Goal: Task Accomplishment & Management: Use online tool/utility

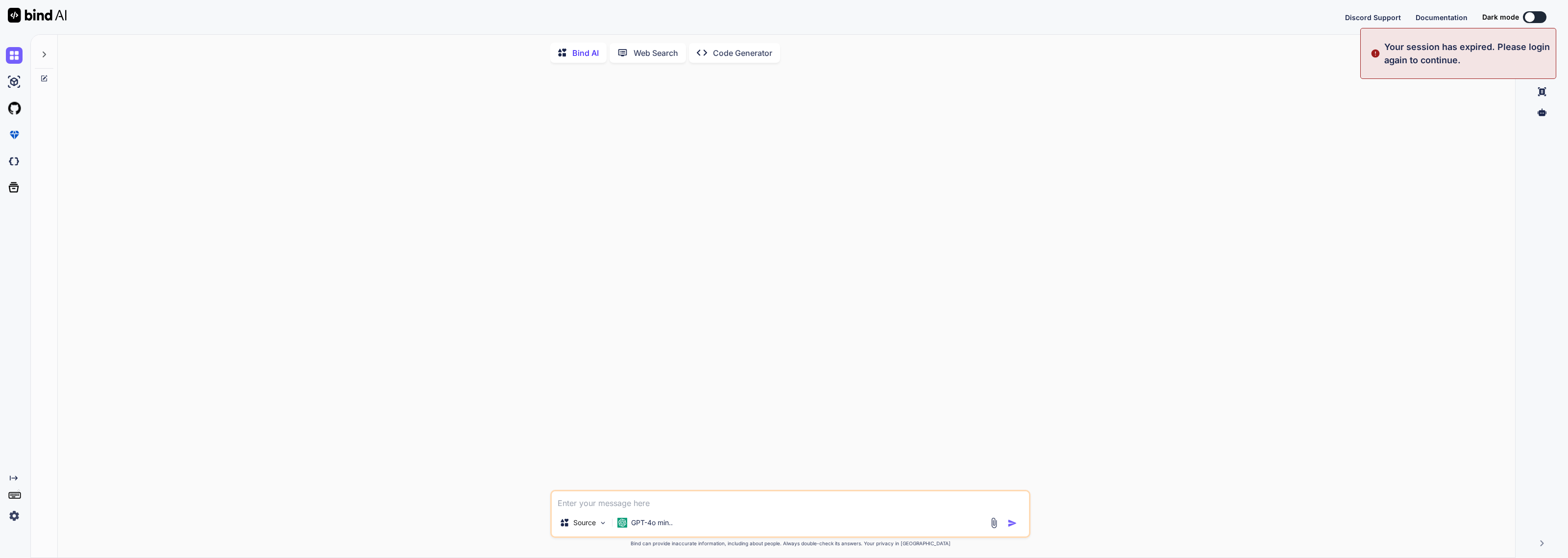
type textarea "x"
click at [1519, 18] on button "Sign in" at bounding box center [1526, 16] width 53 height 19
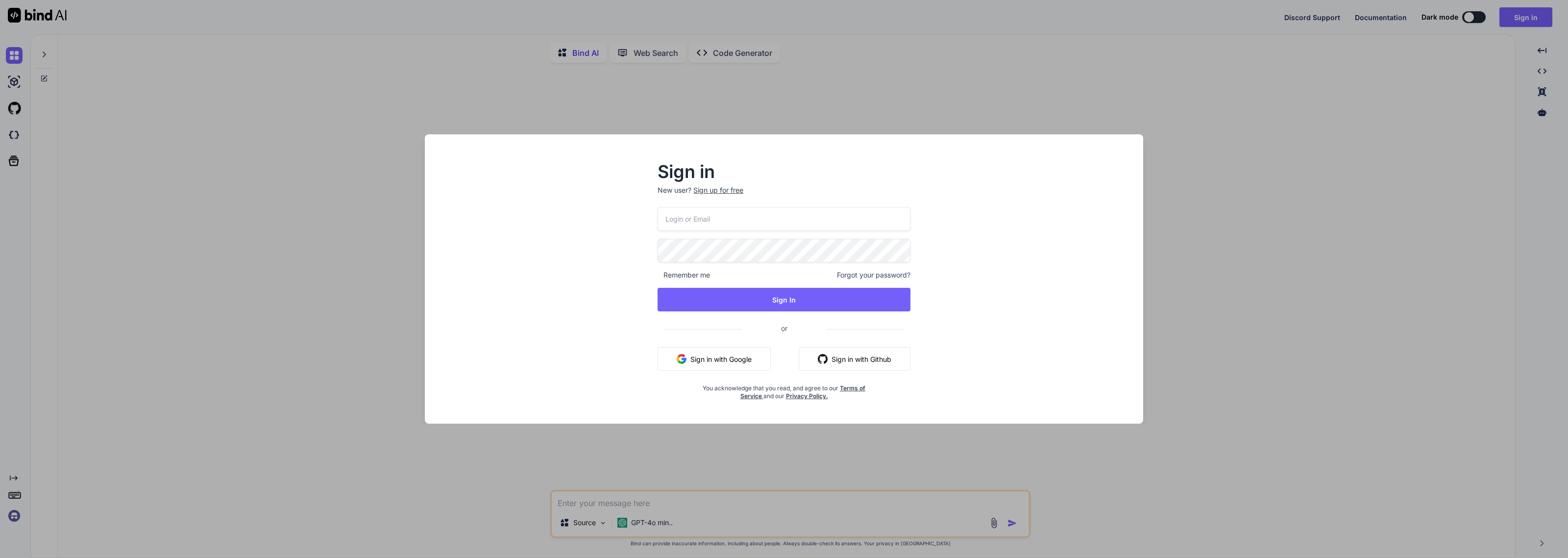
type input "[EMAIL_ADDRESS][DOMAIN_NAME]"
click at [756, 304] on button "Sign In" at bounding box center [784, 300] width 253 height 23
click at [761, 299] on button "Sign In" at bounding box center [784, 300] width 253 height 23
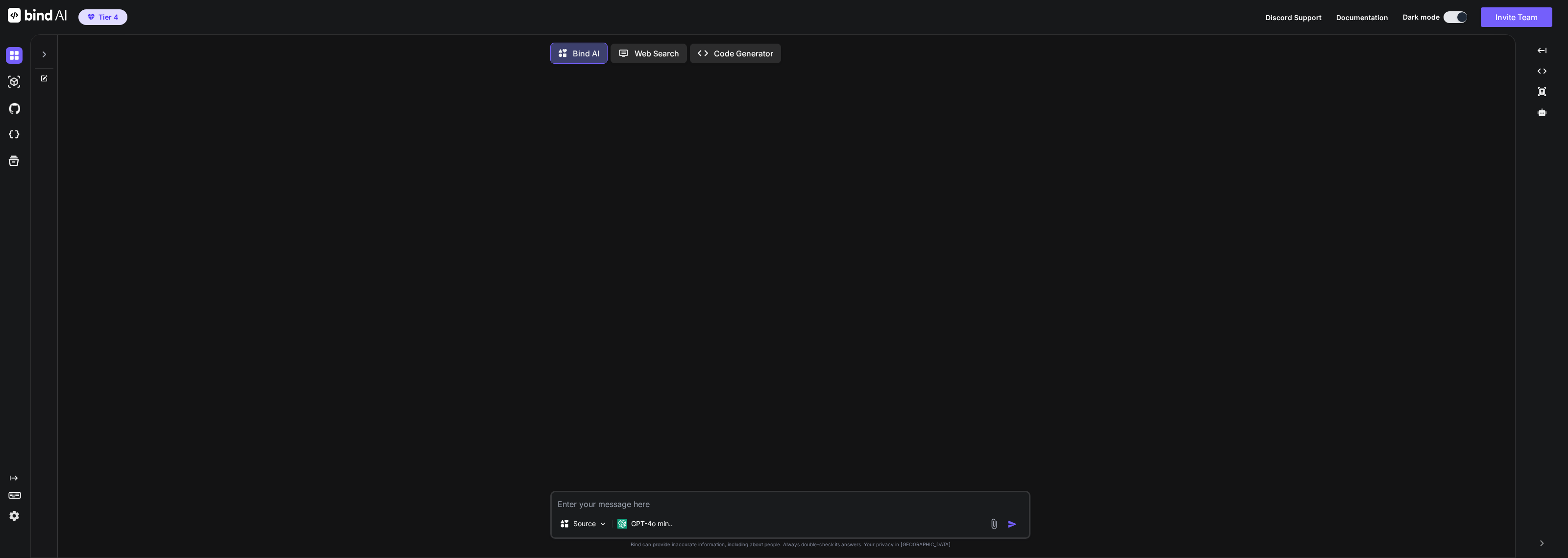
click at [92, 18] on img "button" at bounding box center [91, 17] width 7 height 6
click at [23, 20] on img at bounding box center [37, 15] width 59 height 15
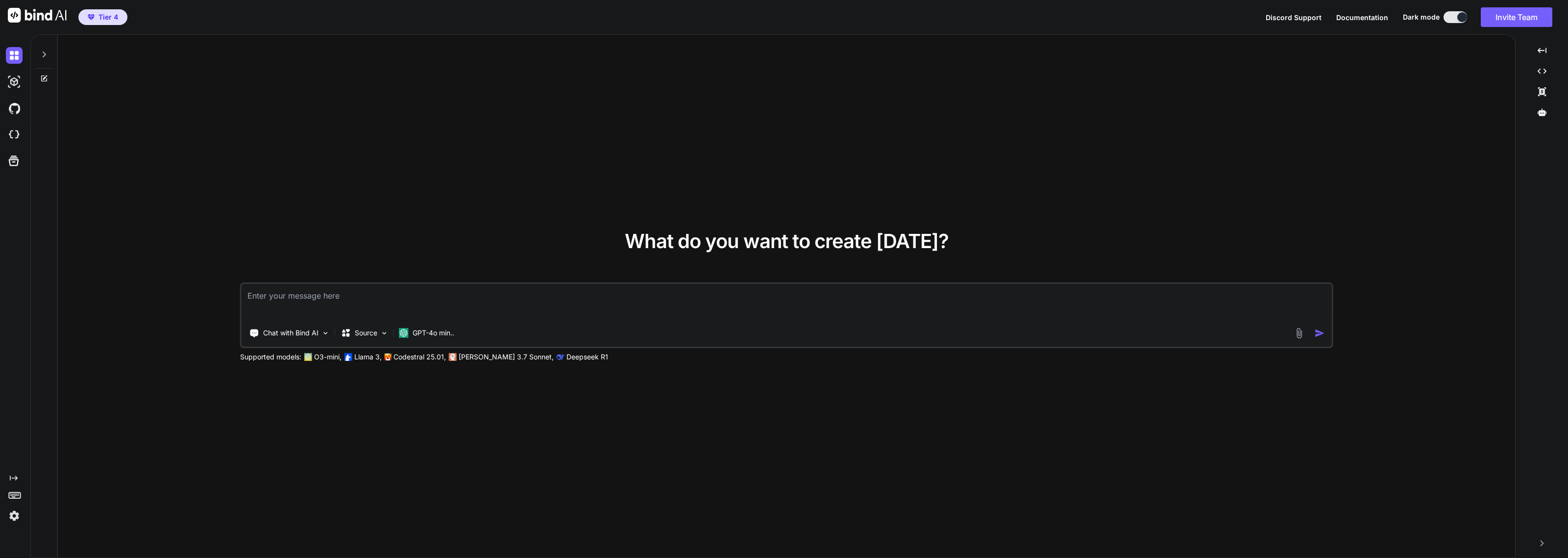
type textarea "x"
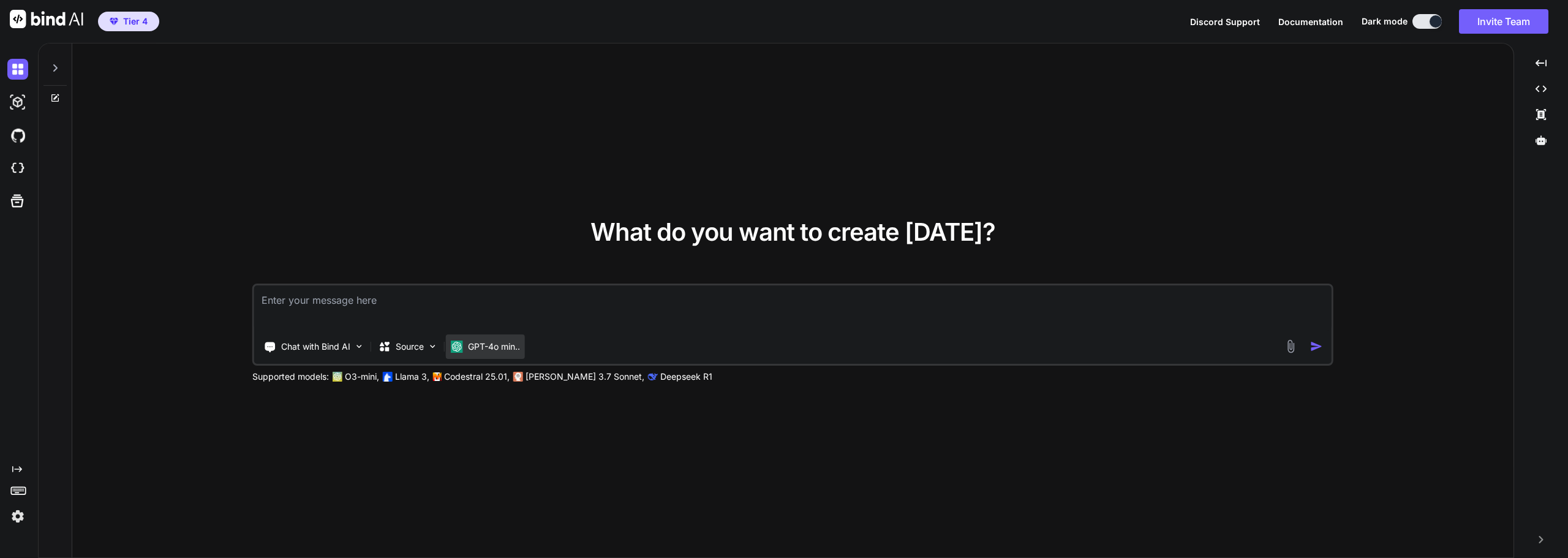
click at [503, 352] on p "GPT-4o min.." at bounding box center [494, 346] width 52 height 13
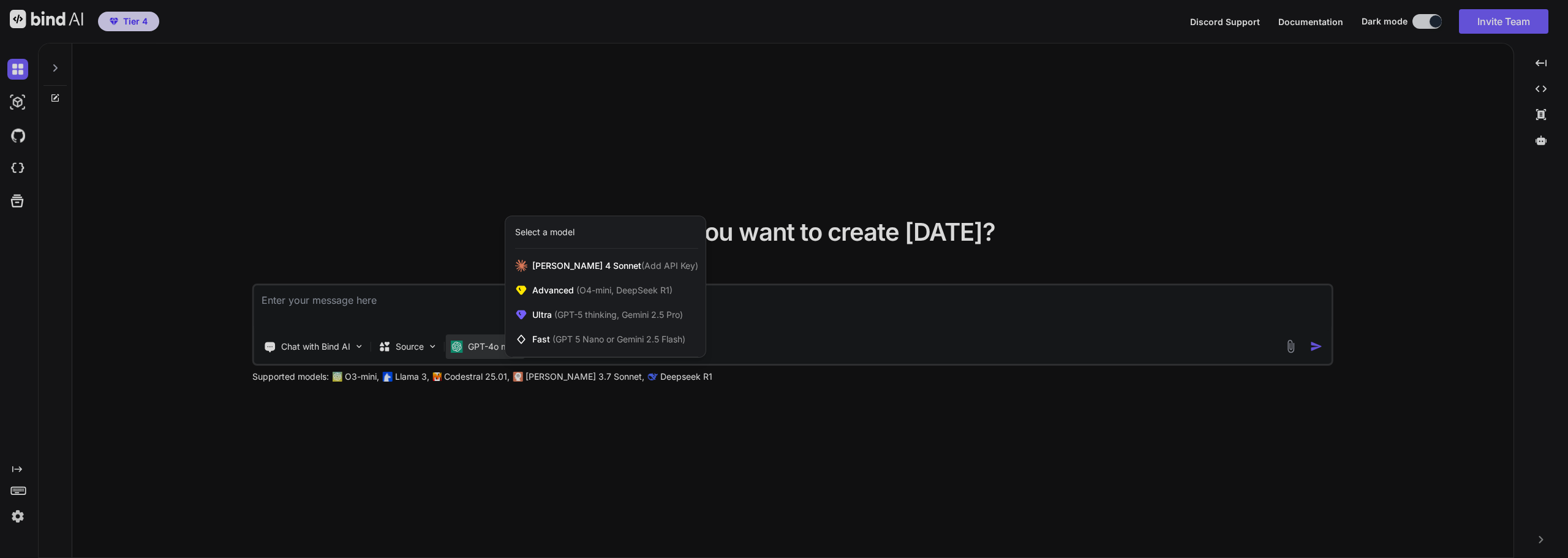
click at [10, 168] on div at bounding box center [784, 279] width 1568 height 558
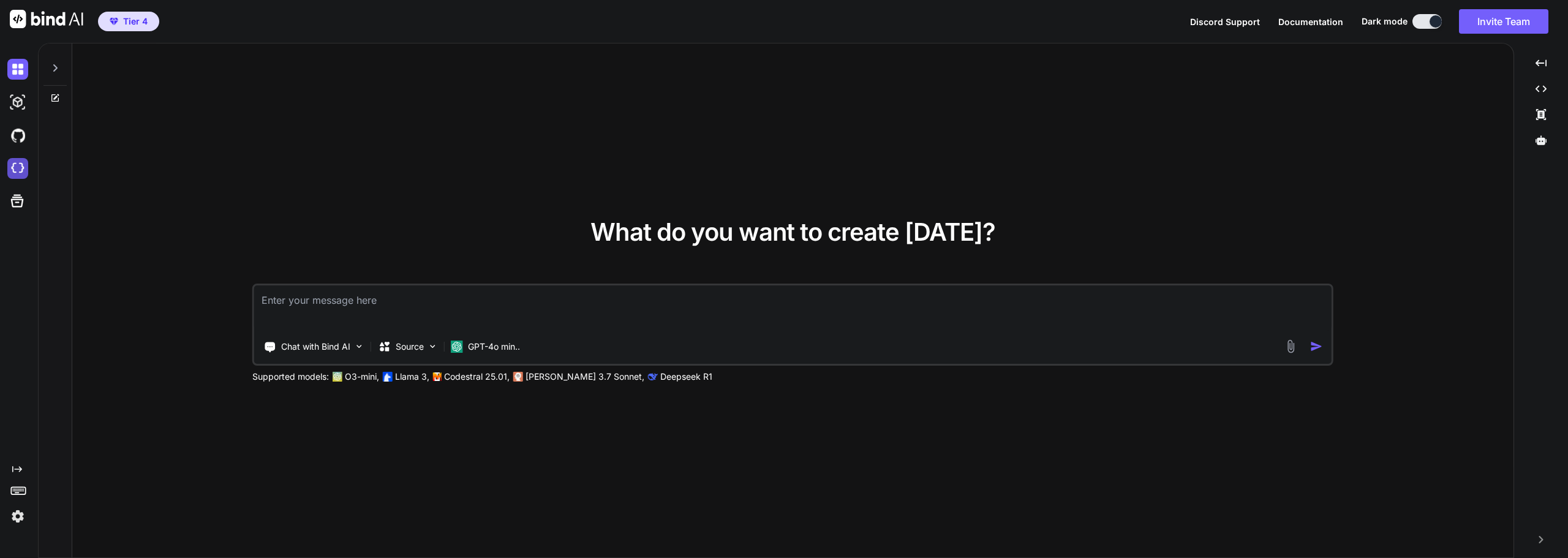
click at [17, 169] on img at bounding box center [17, 168] width 20 height 20
click at [1548, 542] on div "Created with Pixso." at bounding box center [1541, 540] width 44 height 8
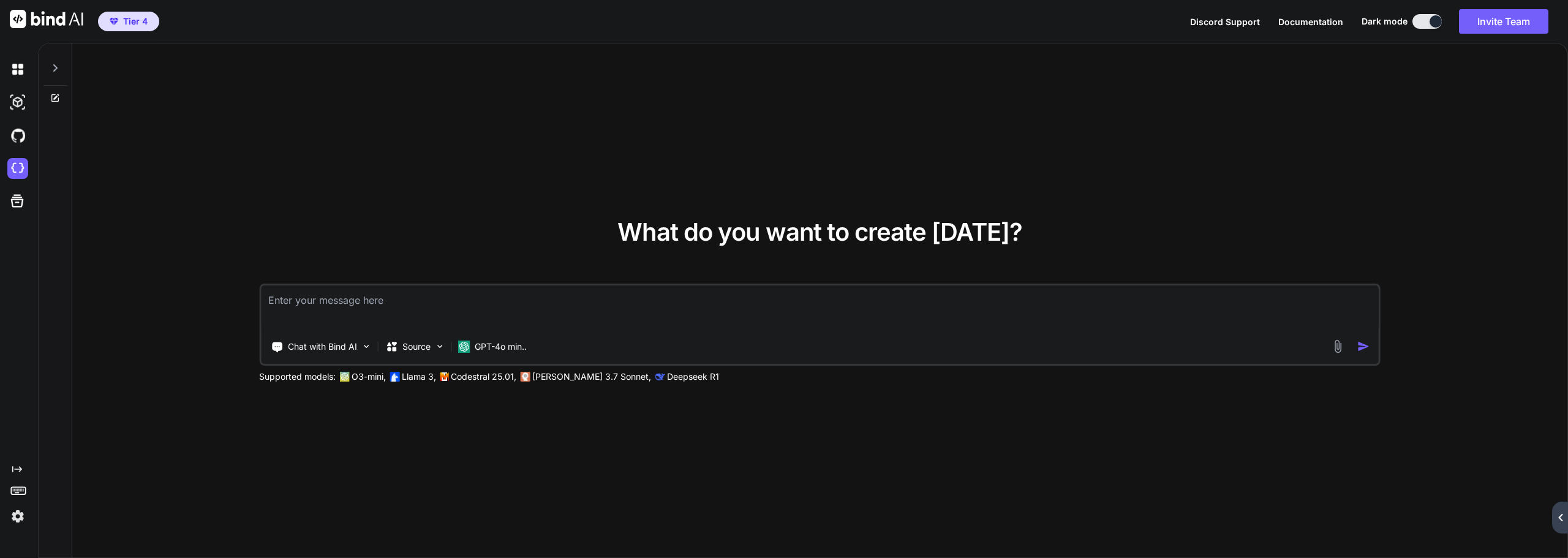
click at [1562, 529] on div "Created with Pixso." at bounding box center [1560, 517] width 16 height 32
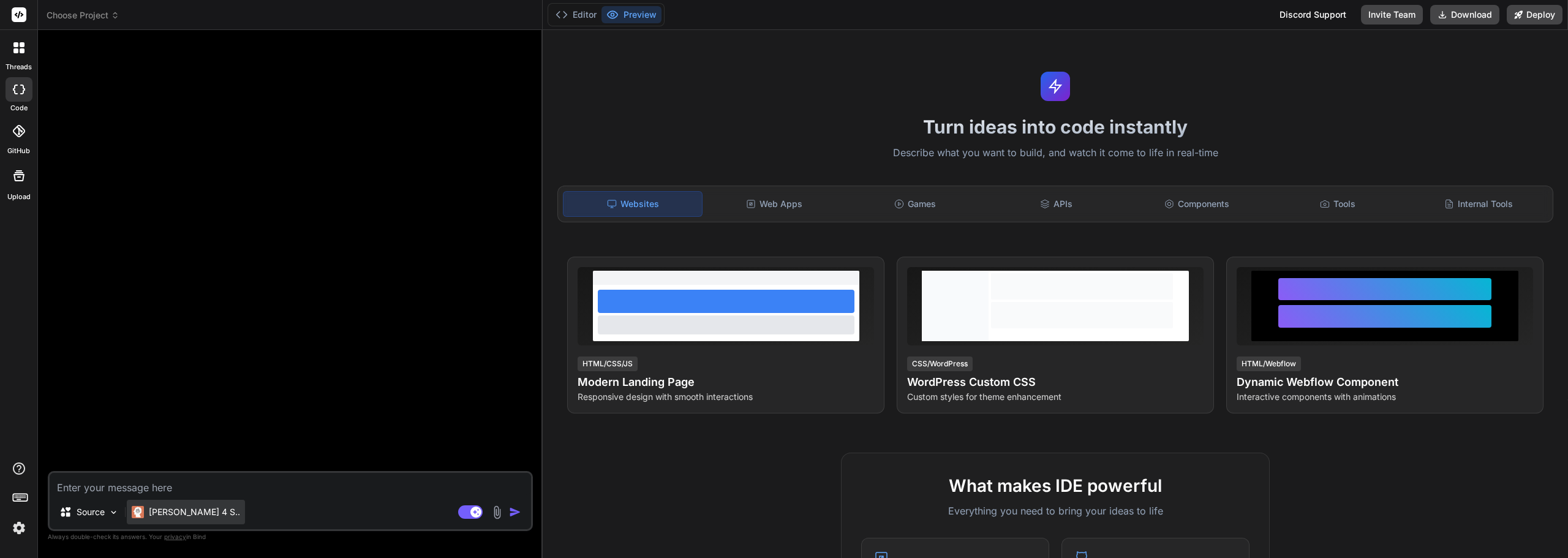
click at [164, 513] on p "Claude 4 S.." at bounding box center [194, 511] width 91 height 13
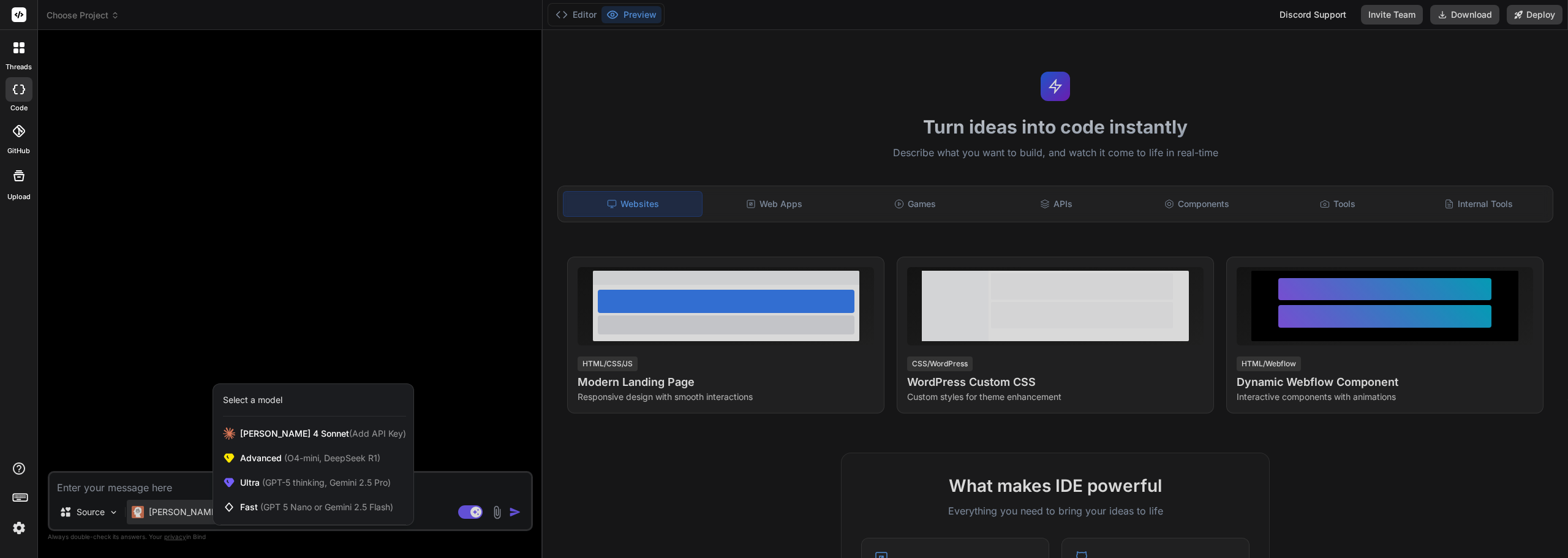
click at [150, 409] on div at bounding box center [784, 279] width 1568 height 558
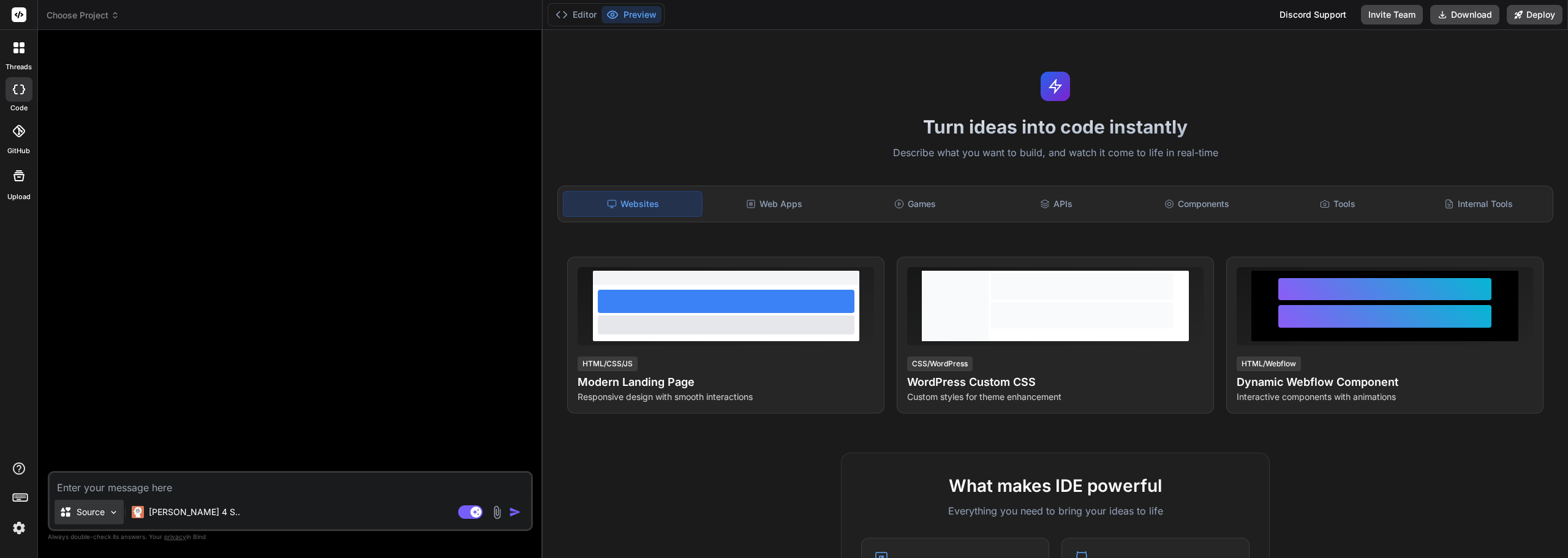
click at [107, 515] on div "Source" at bounding box center [88, 511] width 69 height 24
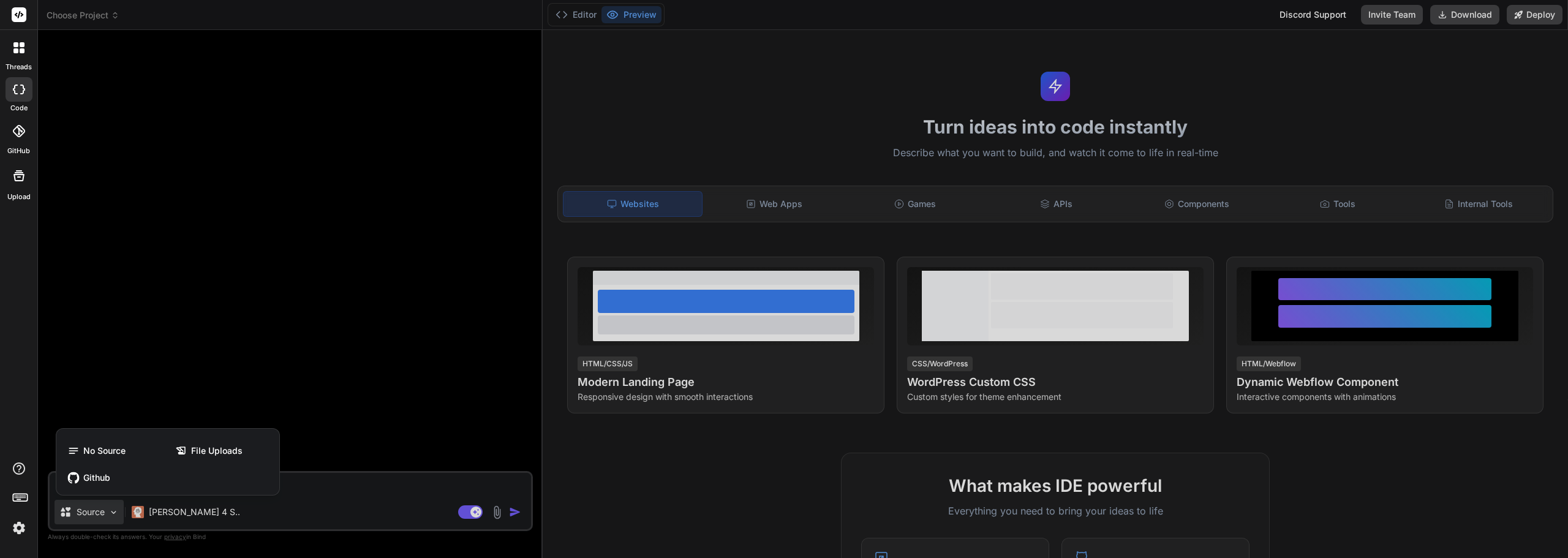
click at [140, 390] on div at bounding box center [784, 279] width 1568 height 558
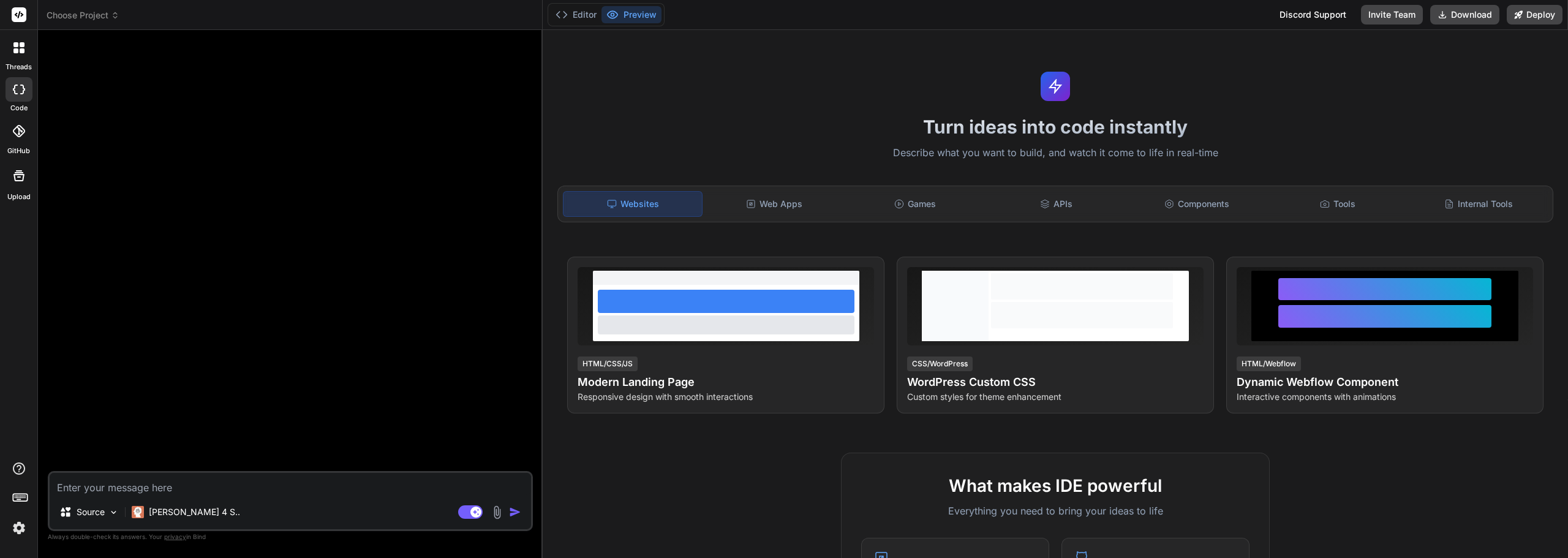
click at [17, 532] on img at bounding box center [18, 527] width 20 height 20
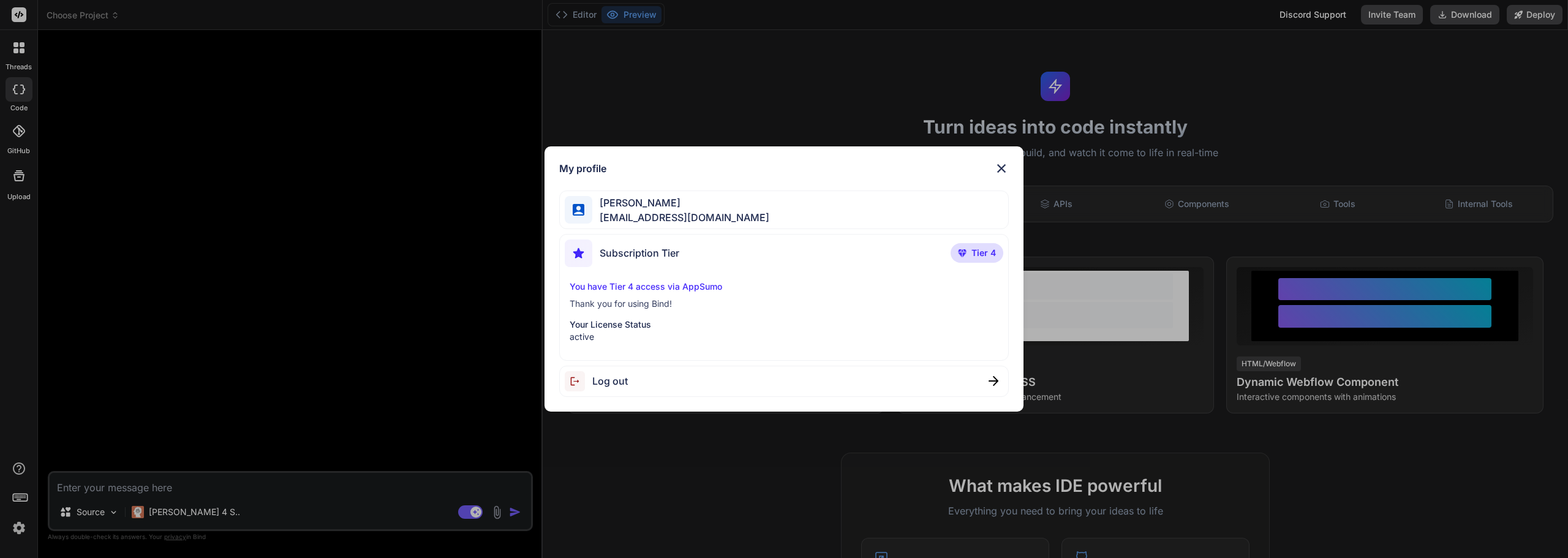
click at [651, 253] on span "Subscription Tier" at bounding box center [640, 253] width 80 height 15
click at [999, 168] on img at bounding box center [1001, 168] width 15 height 15
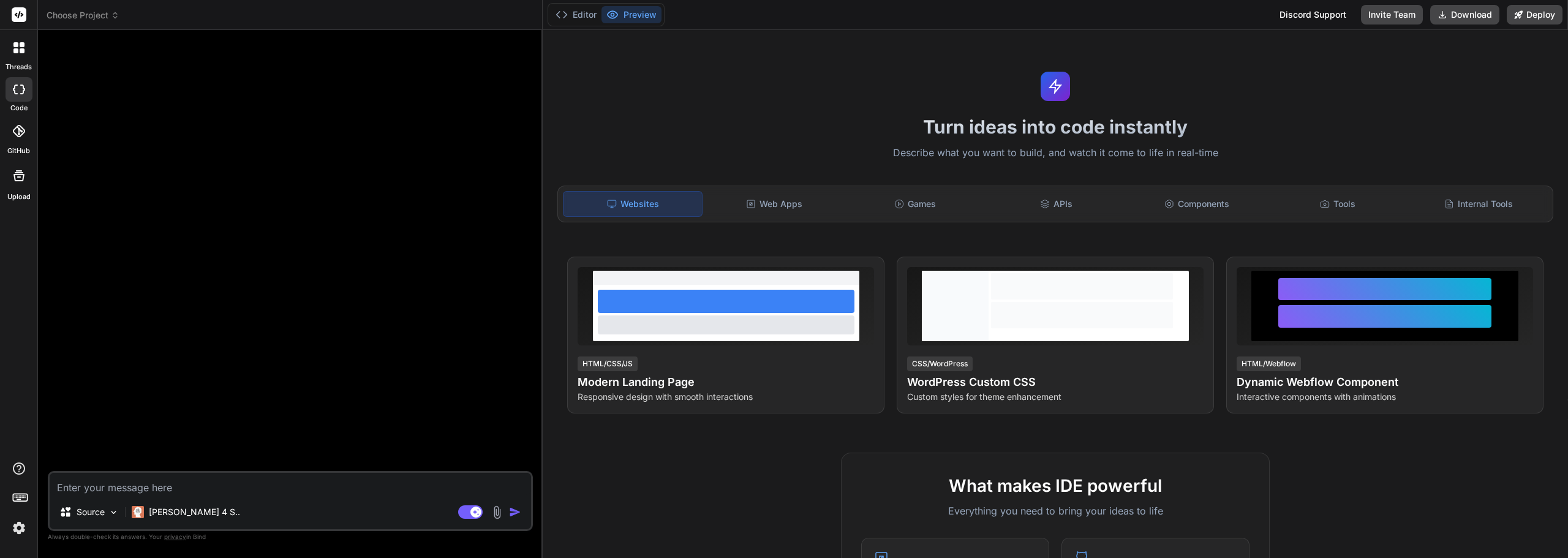
type textarea "x"
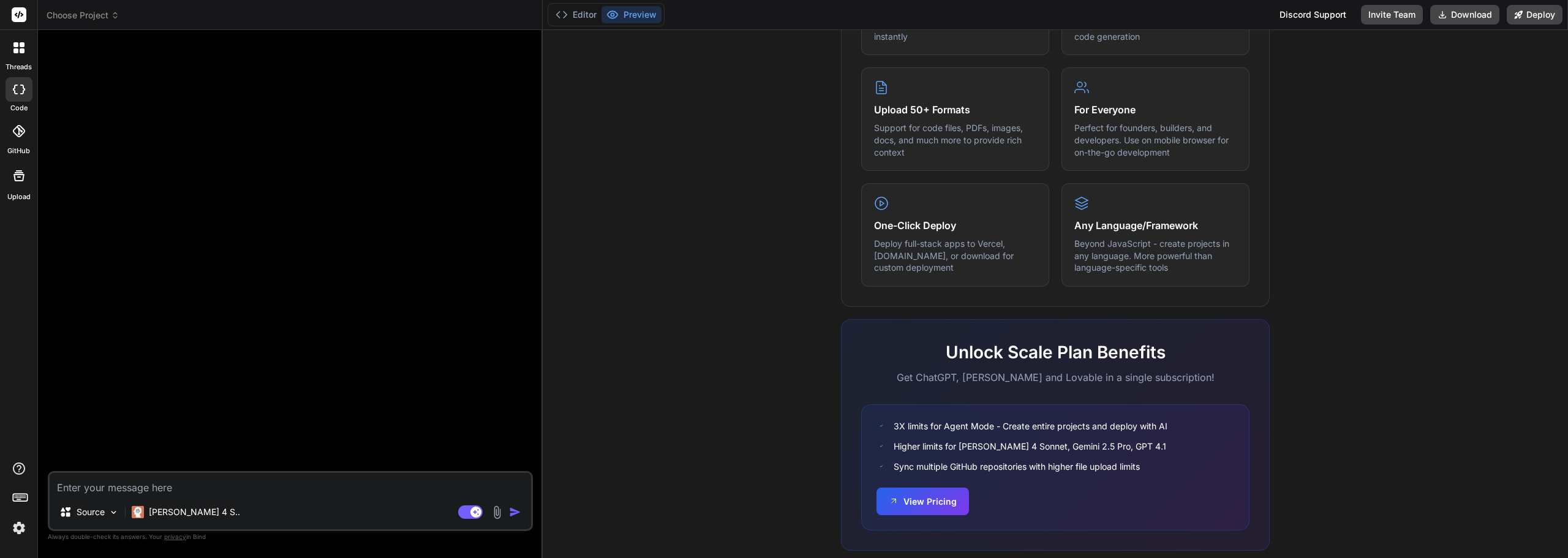
scroll to position [610, 0]
